Goal: Transaction & Acquisition: Purchase product/service

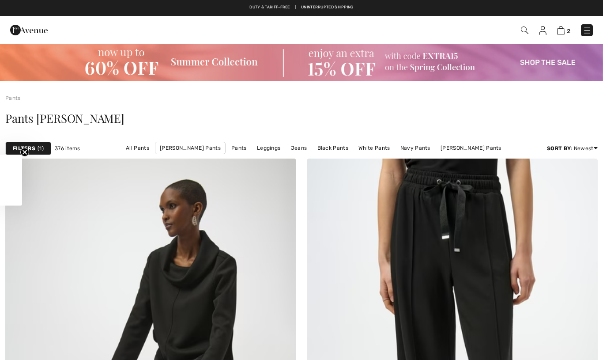
checkbox input "true"
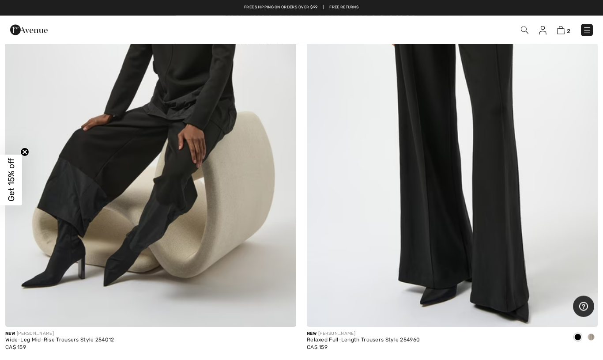
scroll to position [268, 0]
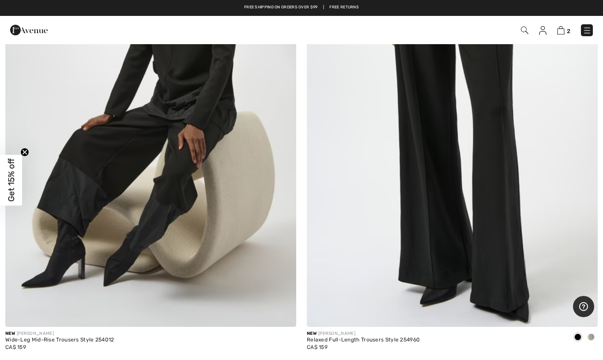
click at [519, 22] on div "2 Checkout" at bounding box center [426, 30] width 348 height 18
click at [525, 30] on img at bounding box center [525, 30] width 8 height 8
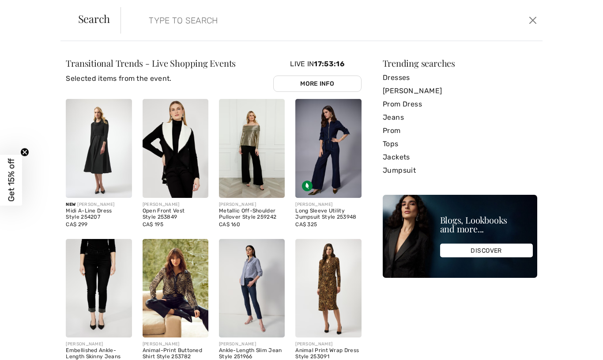
click at [159, 23] on input "search" at bounding box center [286, 20] width 288 height 26
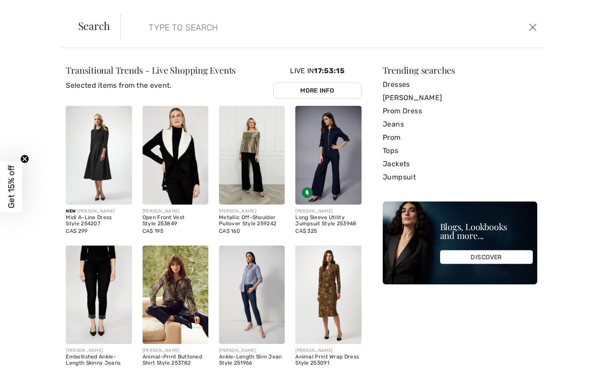
scroll to position [268, 0]
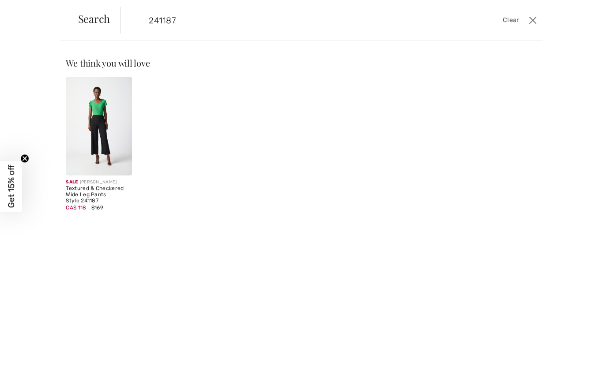
type input "241187"
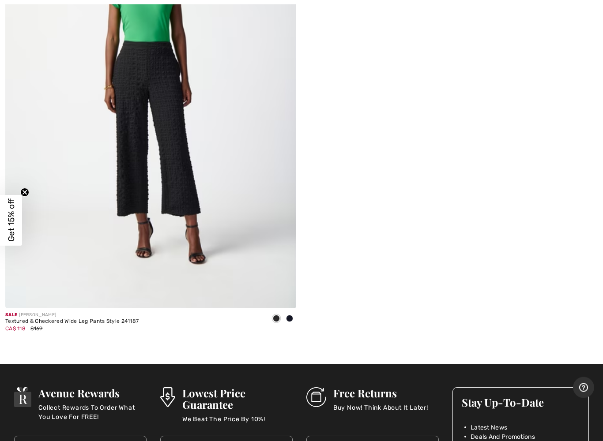
scroll to position [271, 0]
click at [256, 234] on img at bounding box center [150, 90] width 291 height 436
